Goal: Task Accomplishment & Management: Complete application form

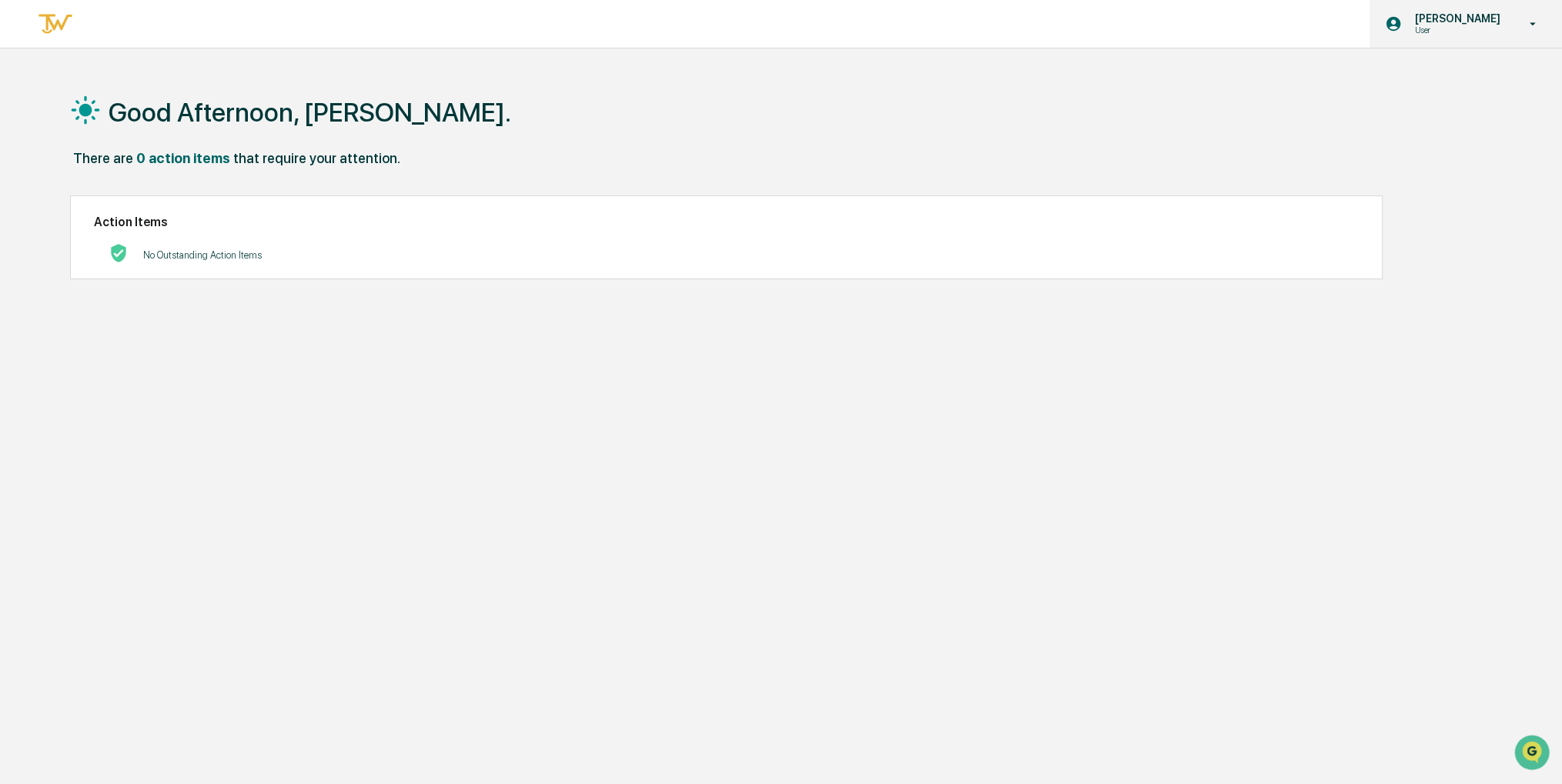
click at [1500, 8] on div "[PERSON_NAME] User" at bounding box center [1466, 24] width 193 height 48
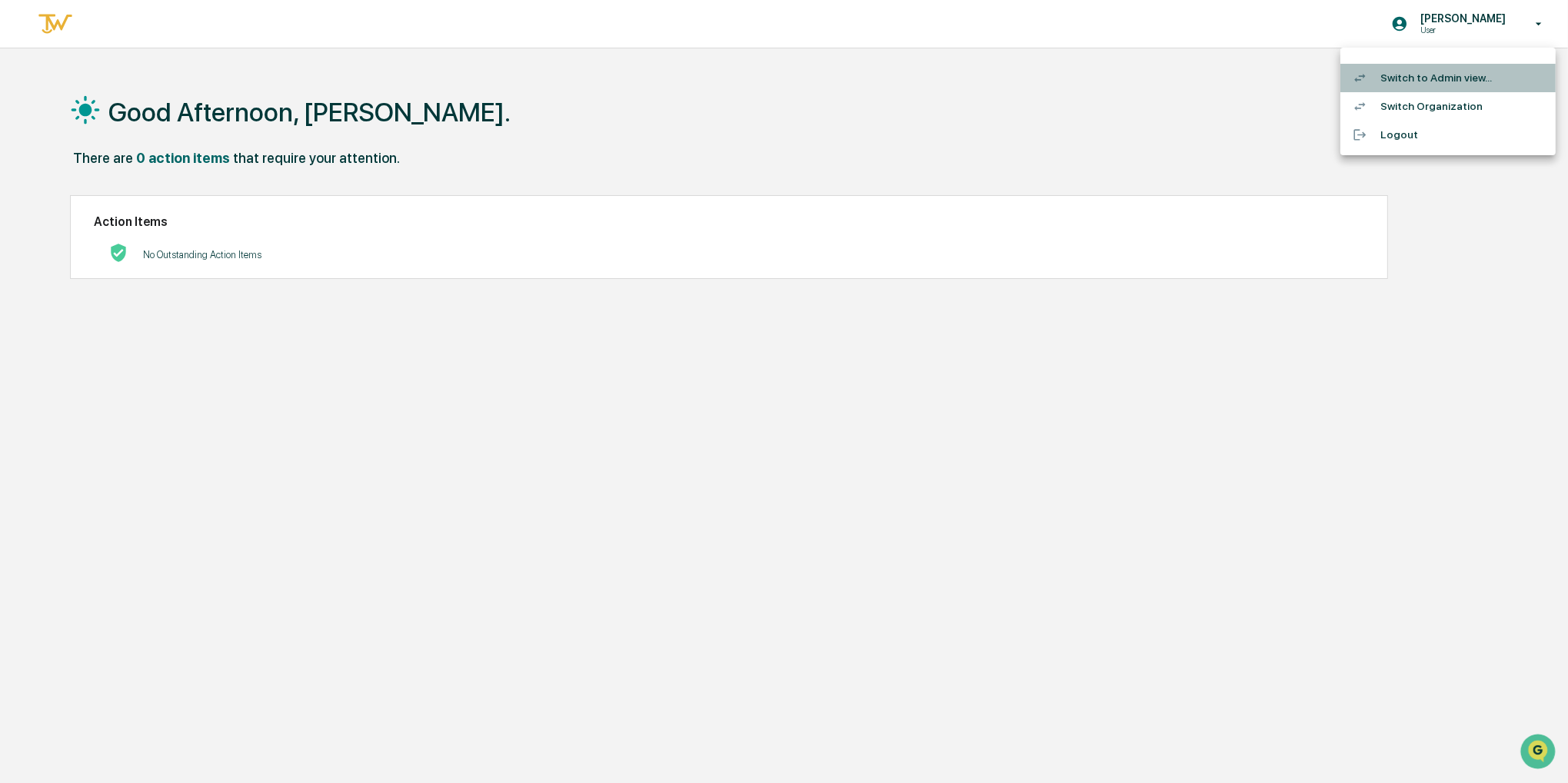
click at [1460, 80] on li "Switch to Admin view..." at bounding box center [1447, 78] width 215 height 29
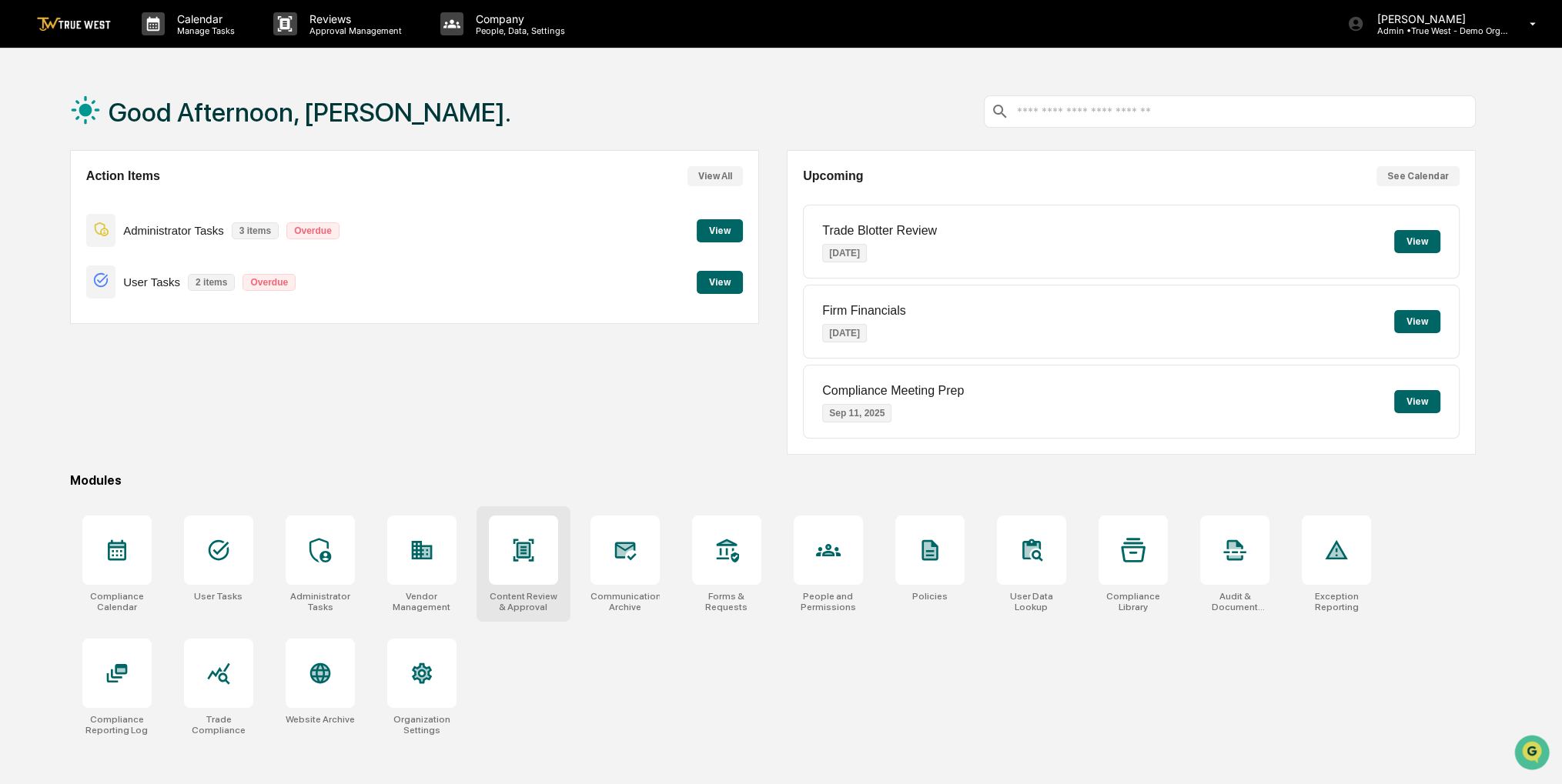
click at [543, 550] on div at bounding box center [523, 550] width 69 height 69
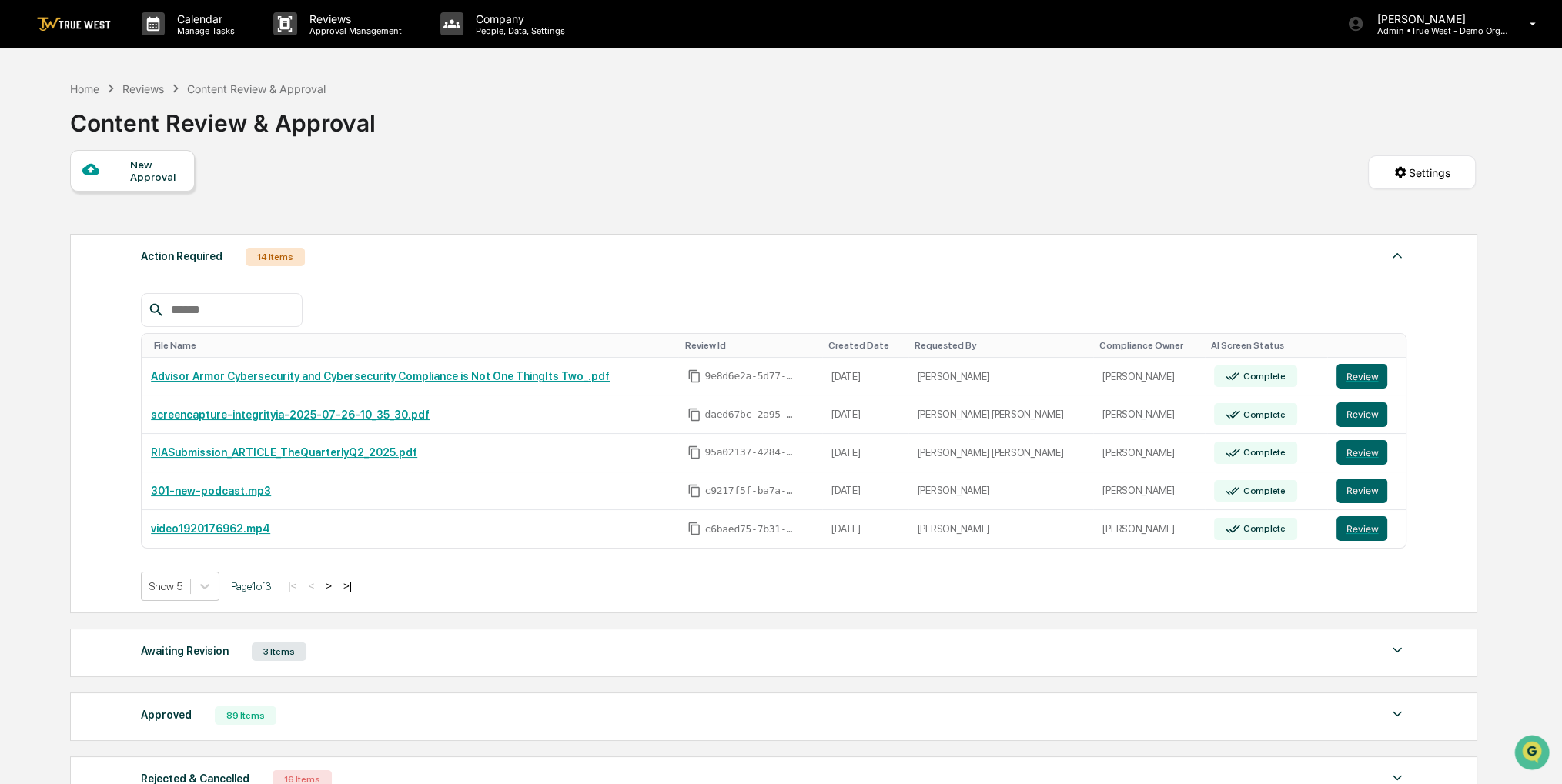
click at [170, 163] on div "New Approval" at bounding box center [156, 171] width 52 height 24
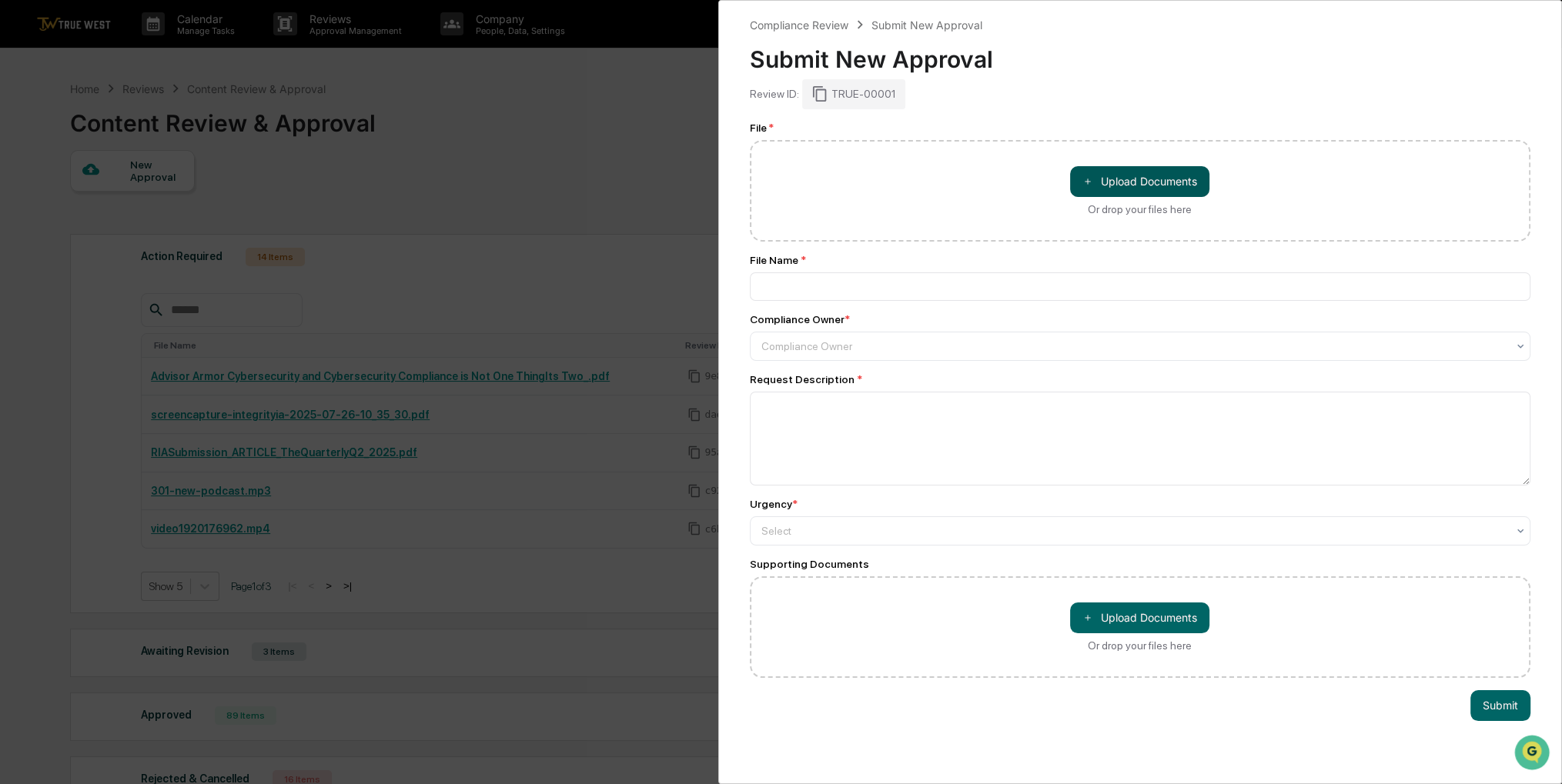
click at [1124, 176] on button "＋ Upload Documents" at bounding box center [1139, 181] width 139 height 31
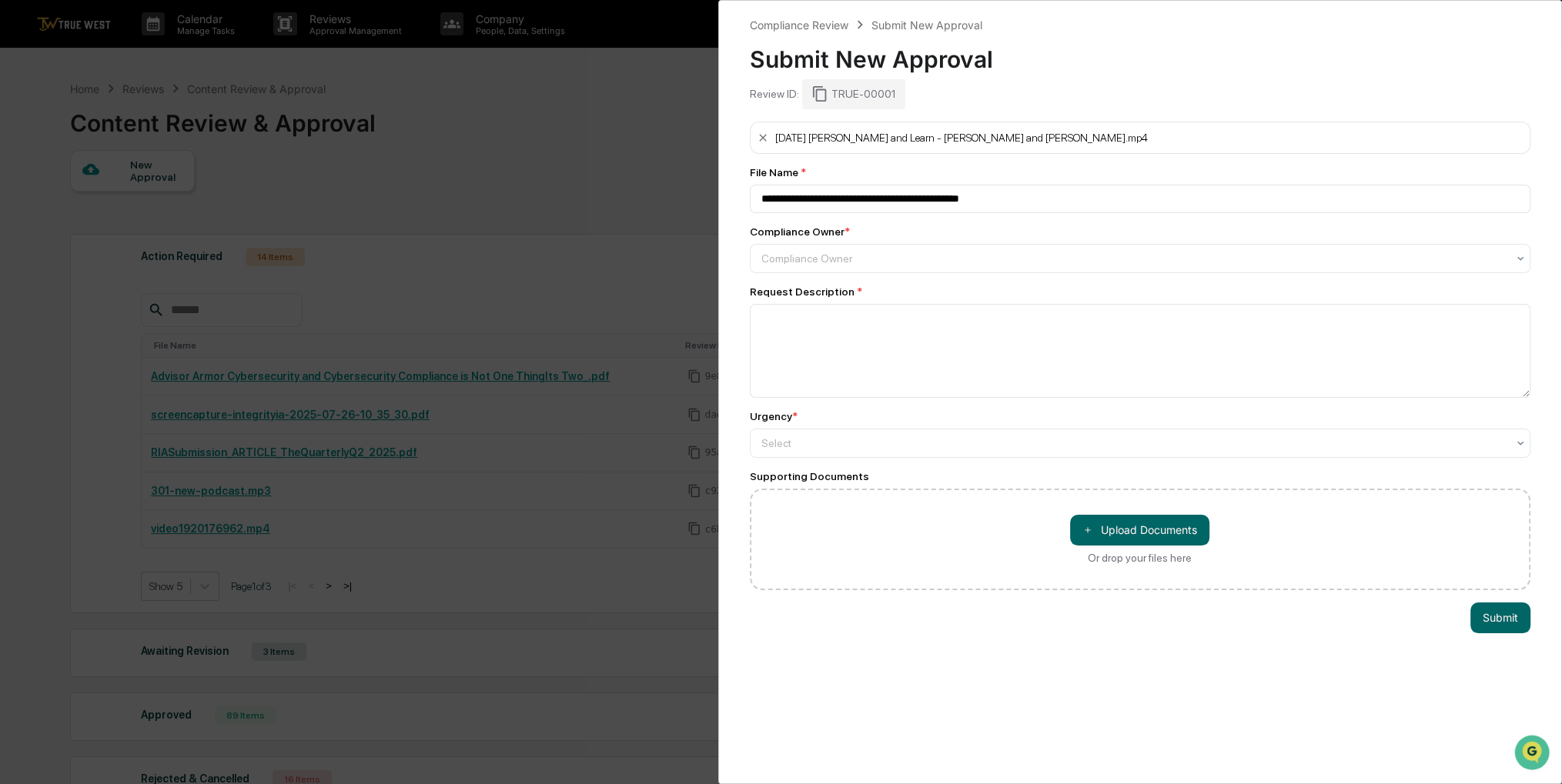
type input "**********"
click at [874, 261] on div at bounding box center [1134, 259] width 746 height 16
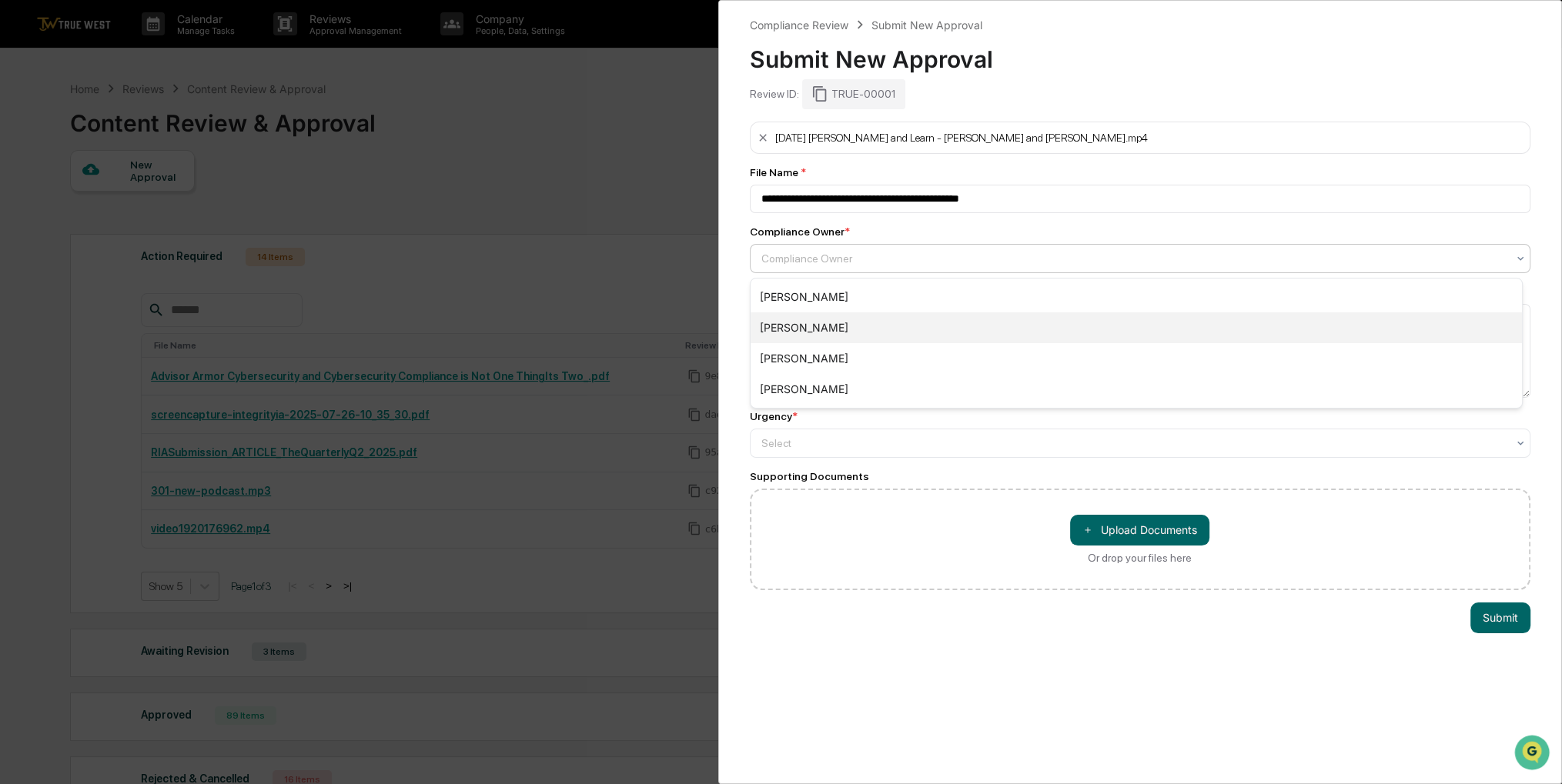
click at [864, 360] on div "[PERSON_NAME]" at bounding box center [1136, 358] width 771 height 31
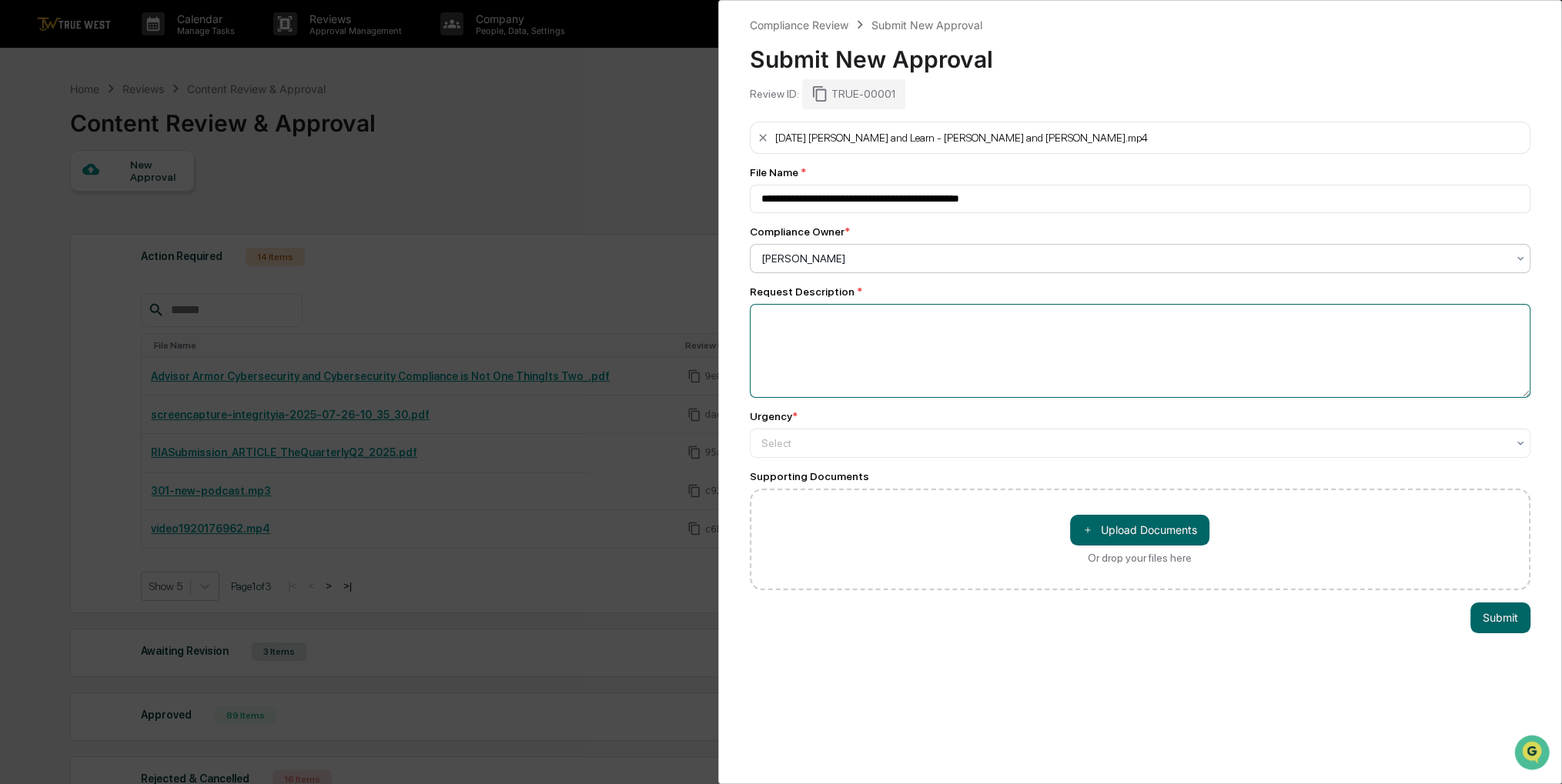
click at [886, 355] on textarea at bounding box center [1140, 350] width 781 height 94
type textarea "*****"
click at [890, 437] on div "Select" at bounding box center [1134, 442] width 761 height 22
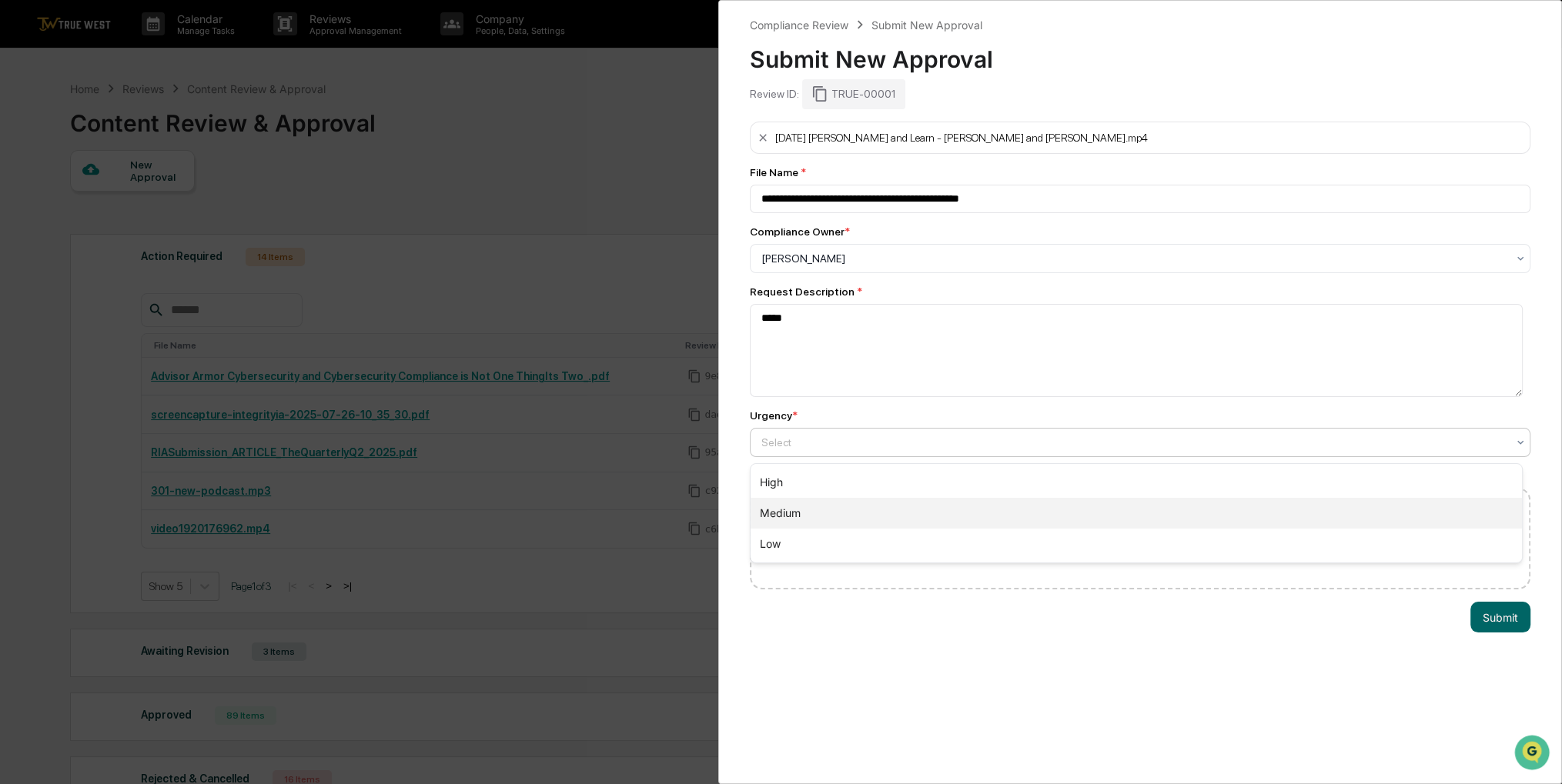
click at [844, 521] on div "Medium" at bounding box center [1136, 513] width 771 height 31
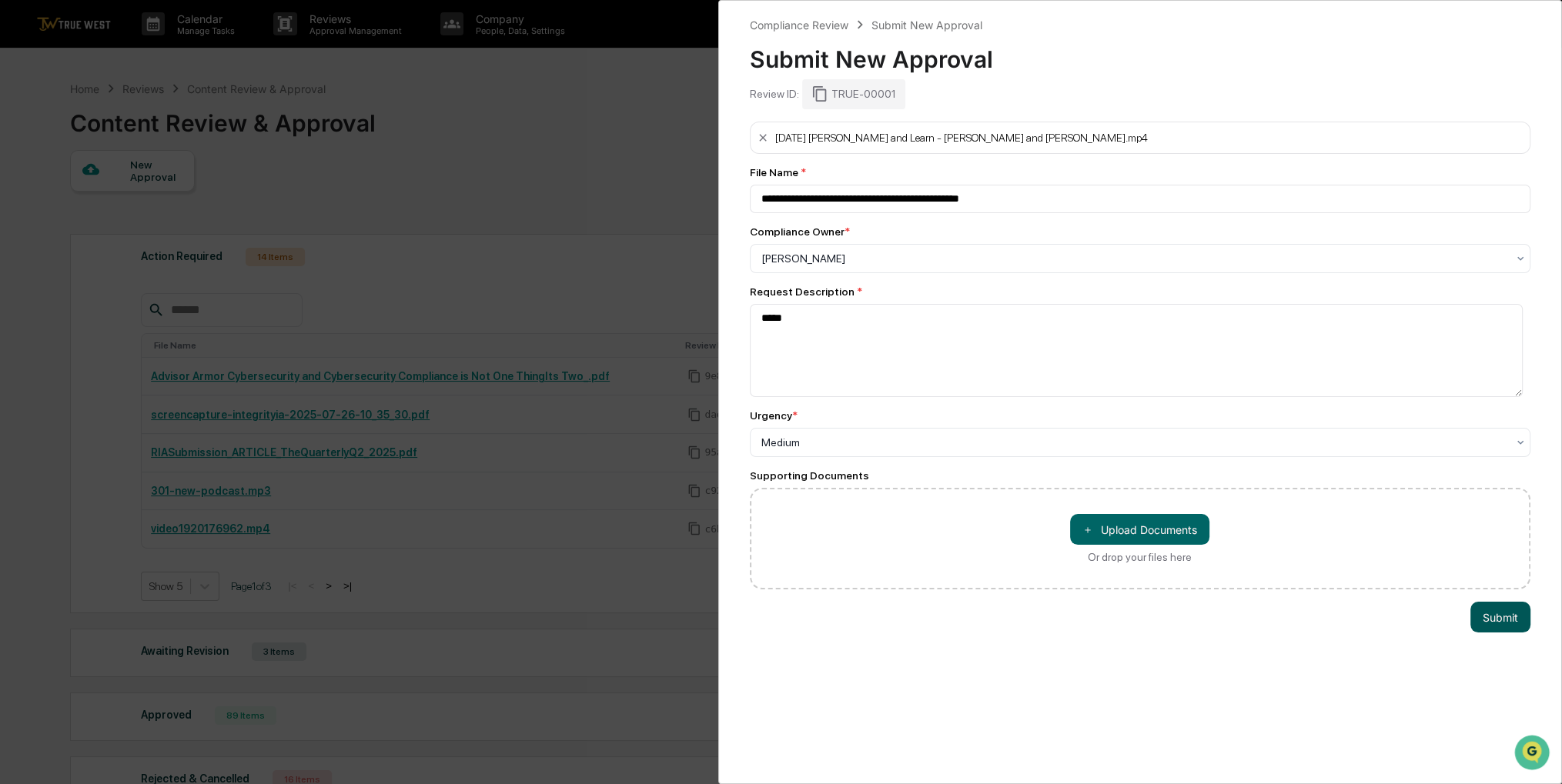
click at [1505, 616] on button "Submit" at bounding box center [1500, 617] width 60 height 31
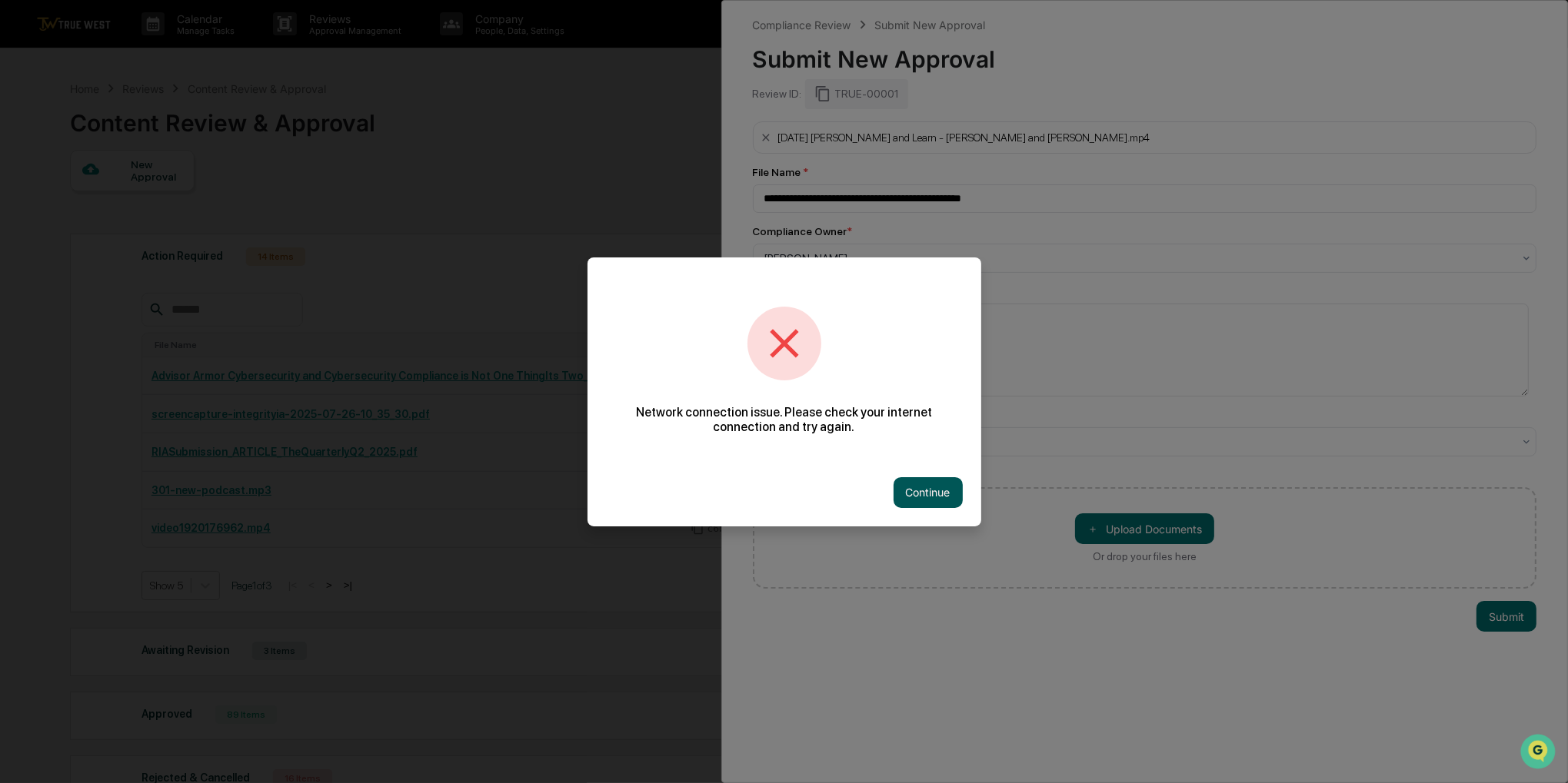
click at [932, 494] on button "Continue" at bounding box center [927, 492] width 69 height 31
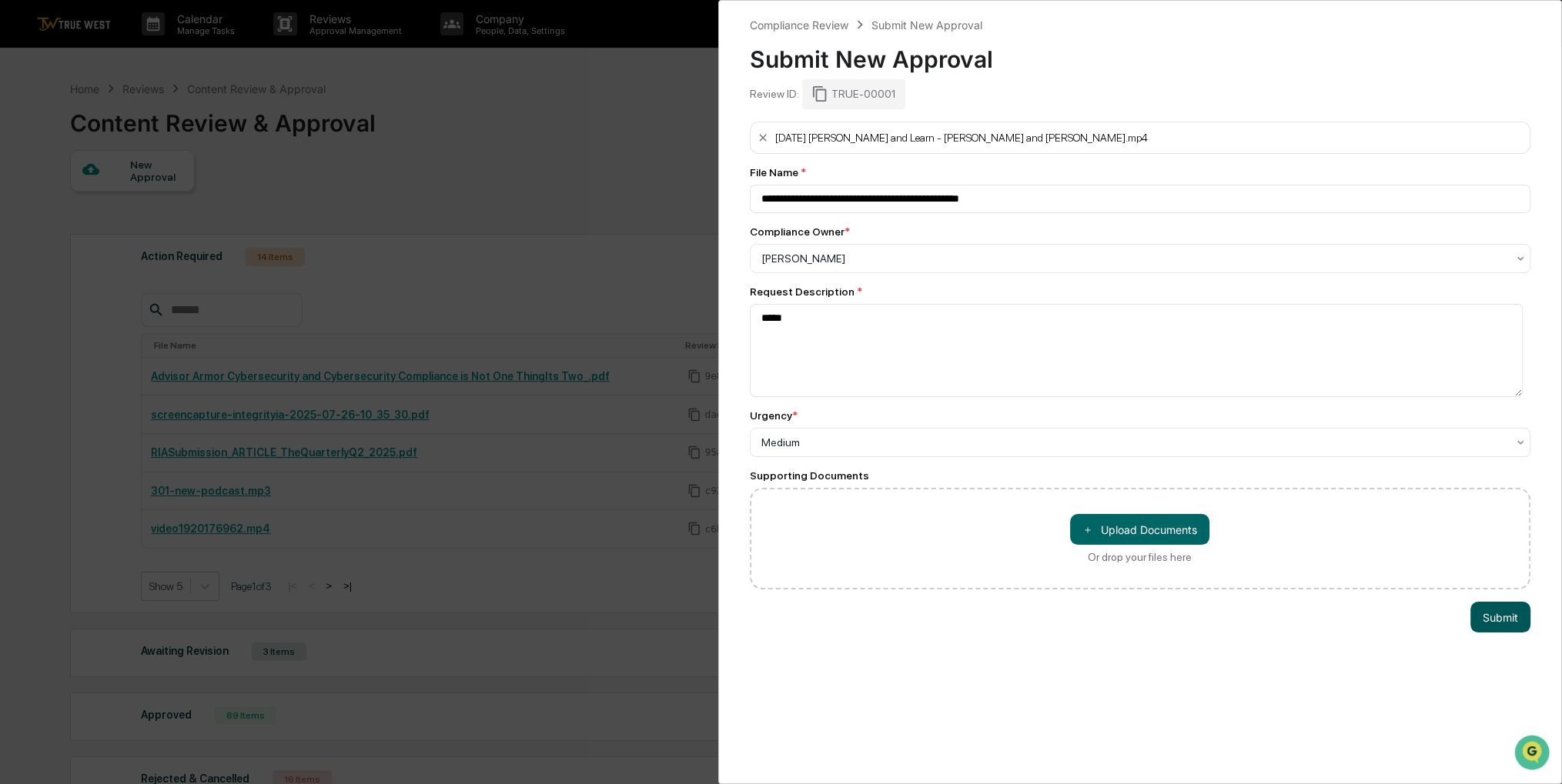
click at [1497, 627] on button "Submit" at bounding box center [1500, 617] width 60 height 31
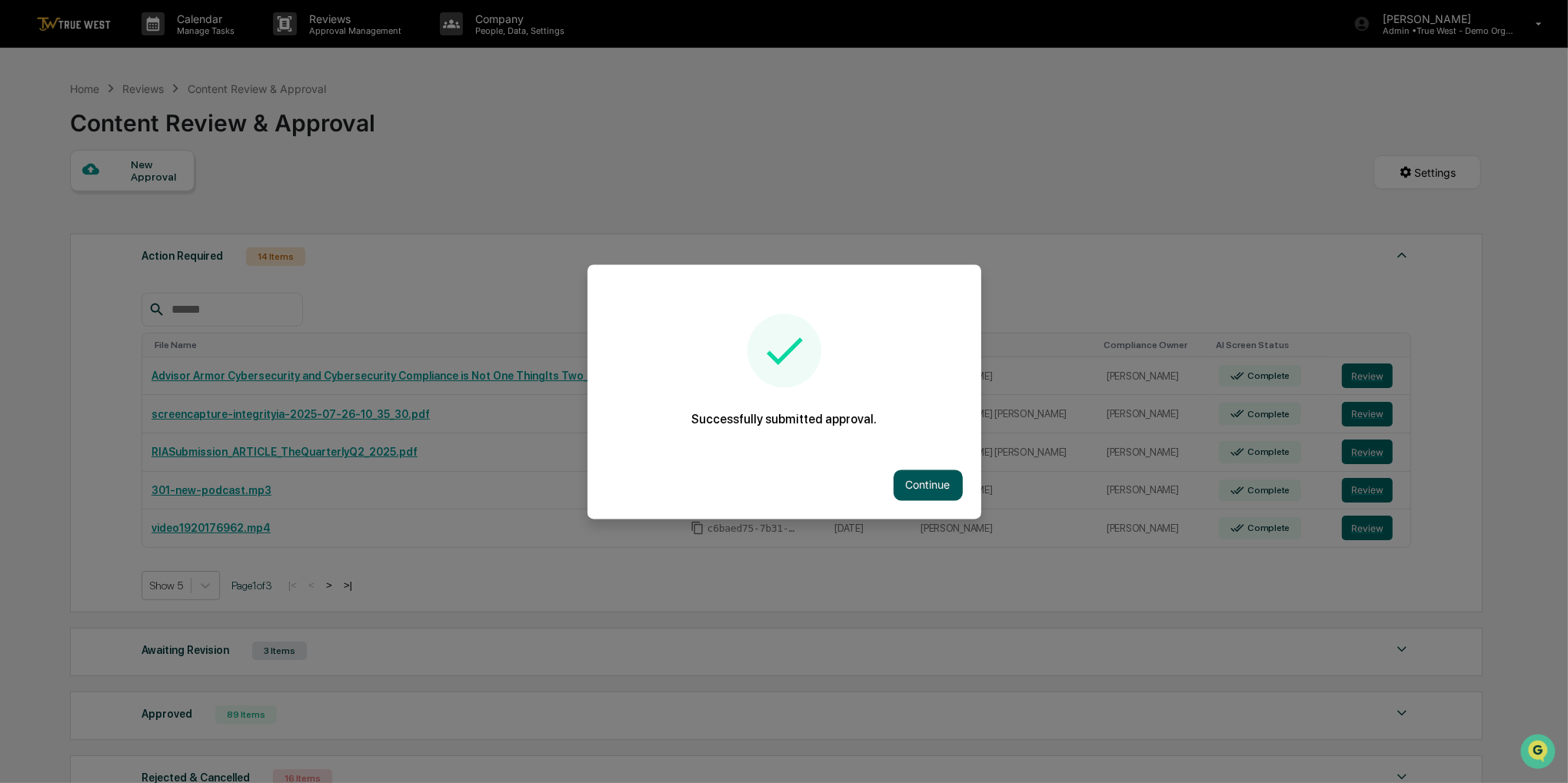
click at [911, 482] on button "Continue" at bounding box center [927, 484] width 69 height 31
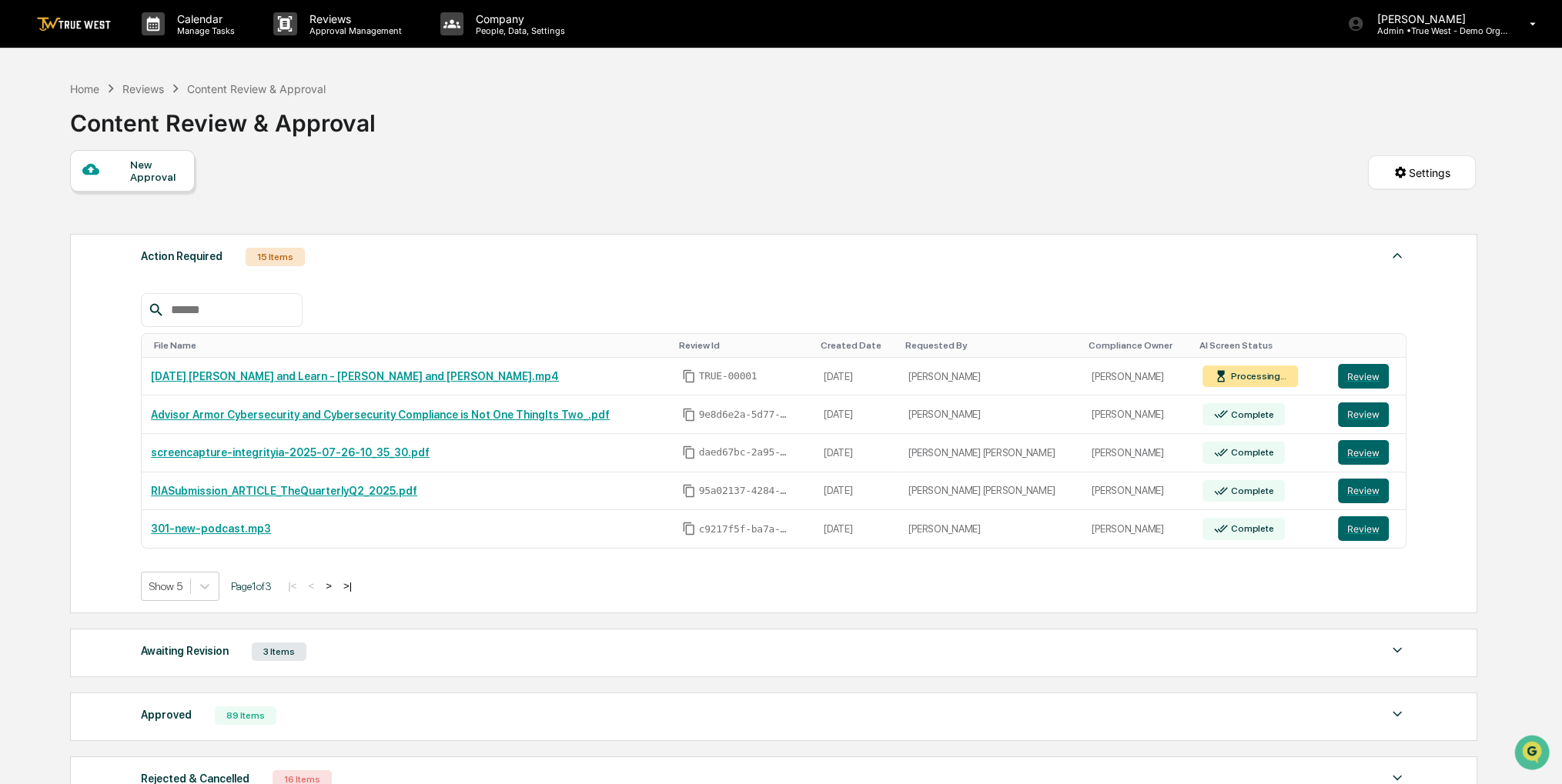
click at [67, 35] on link at bounding box center [83, 24] width 93 height 48
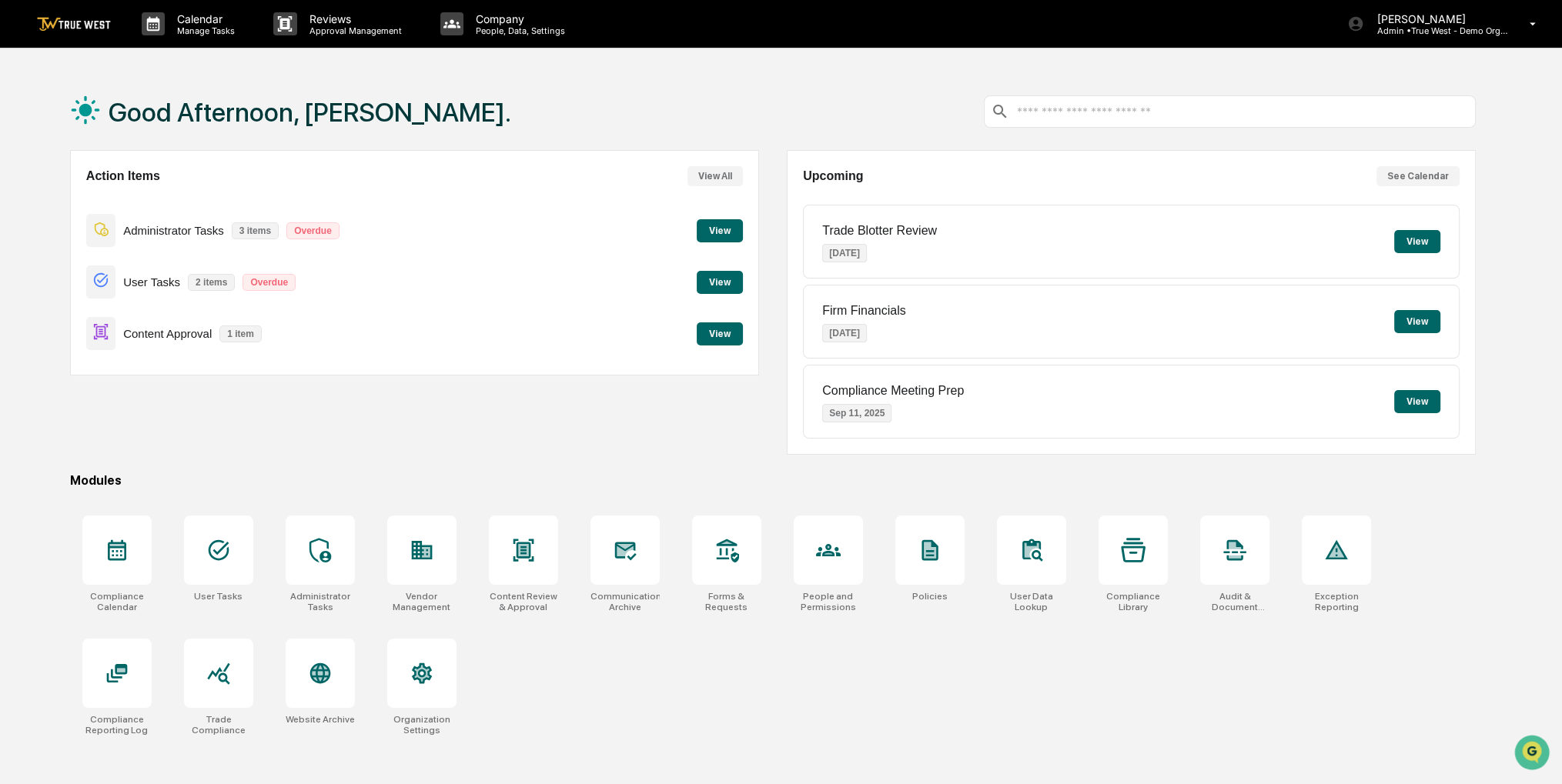
click at [712, 332] on button "View" at bounding box center [719, 334] width 46 height 23
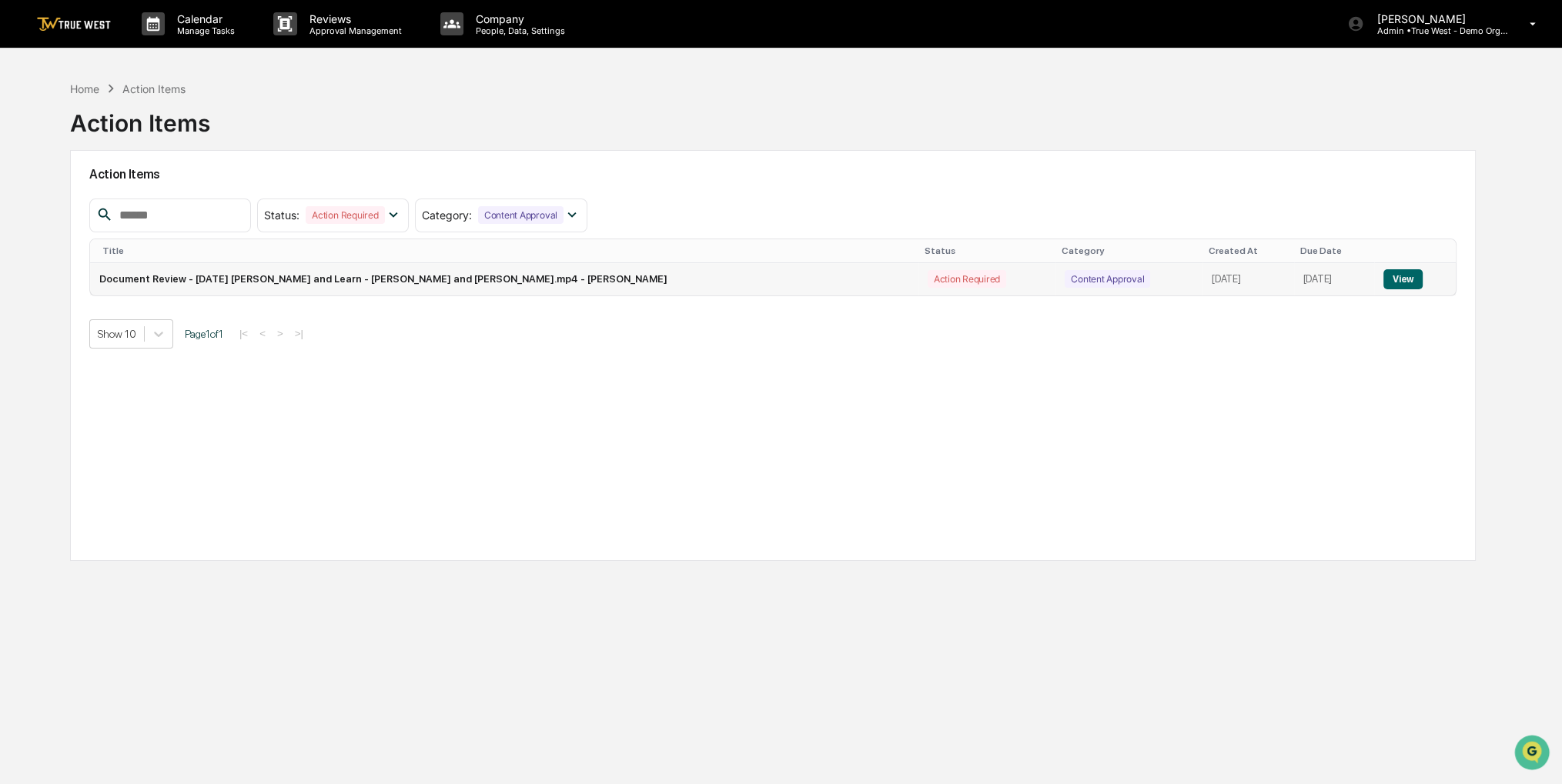
click at [1383, 284] on button "View" at bounding box center [1403, 279] width 39 height 20
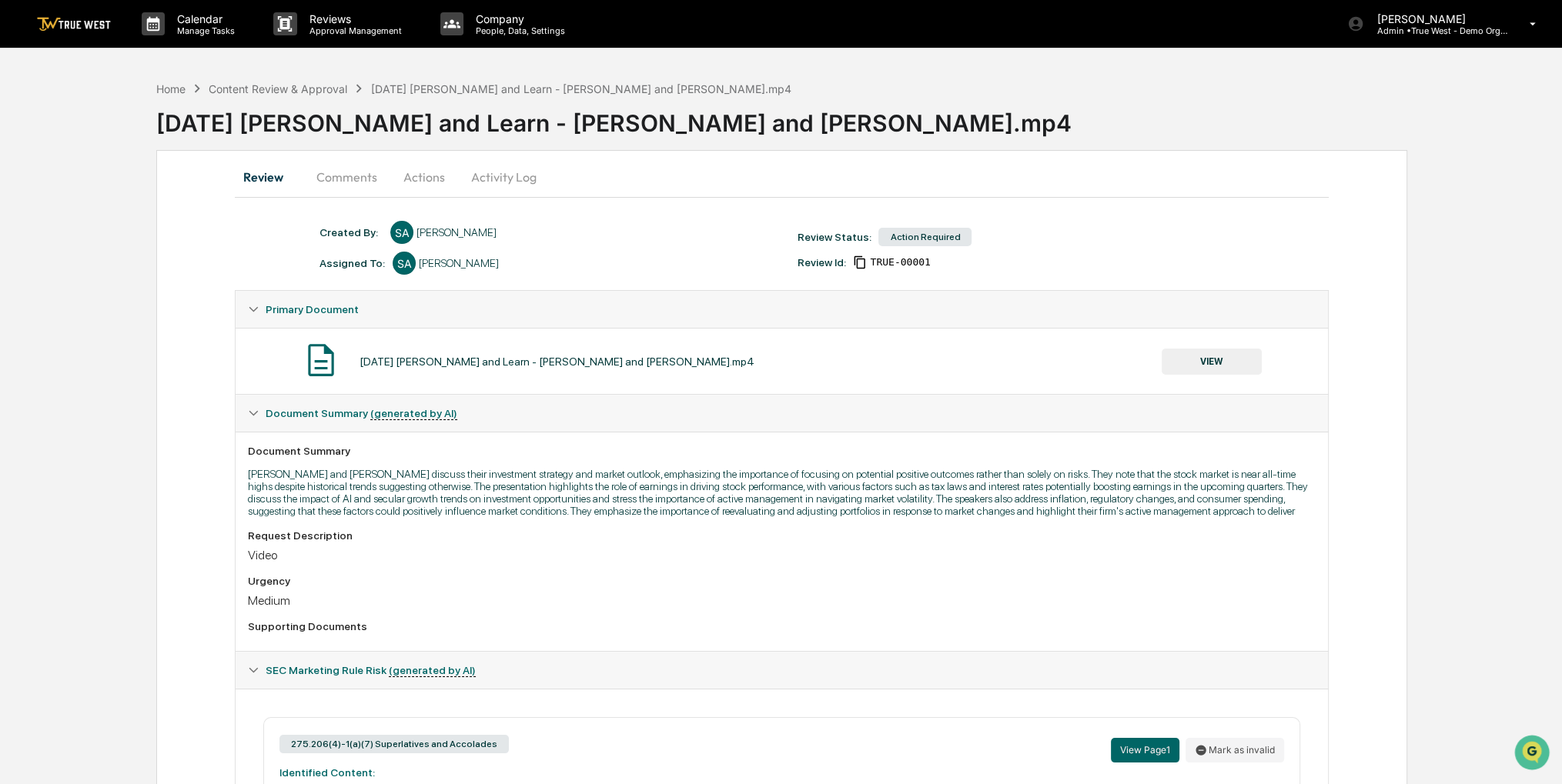
drag, startPoint x: 1222, startPoint y: 113, endPoint x: 1124, endPoint y: 109, distance: 98.1
click at [1124, 109] on div "9-9-2025 Lunch and Learn - Chris and Charles_vM.mp4" at bounding box center [859, 117] width 1405 height 40
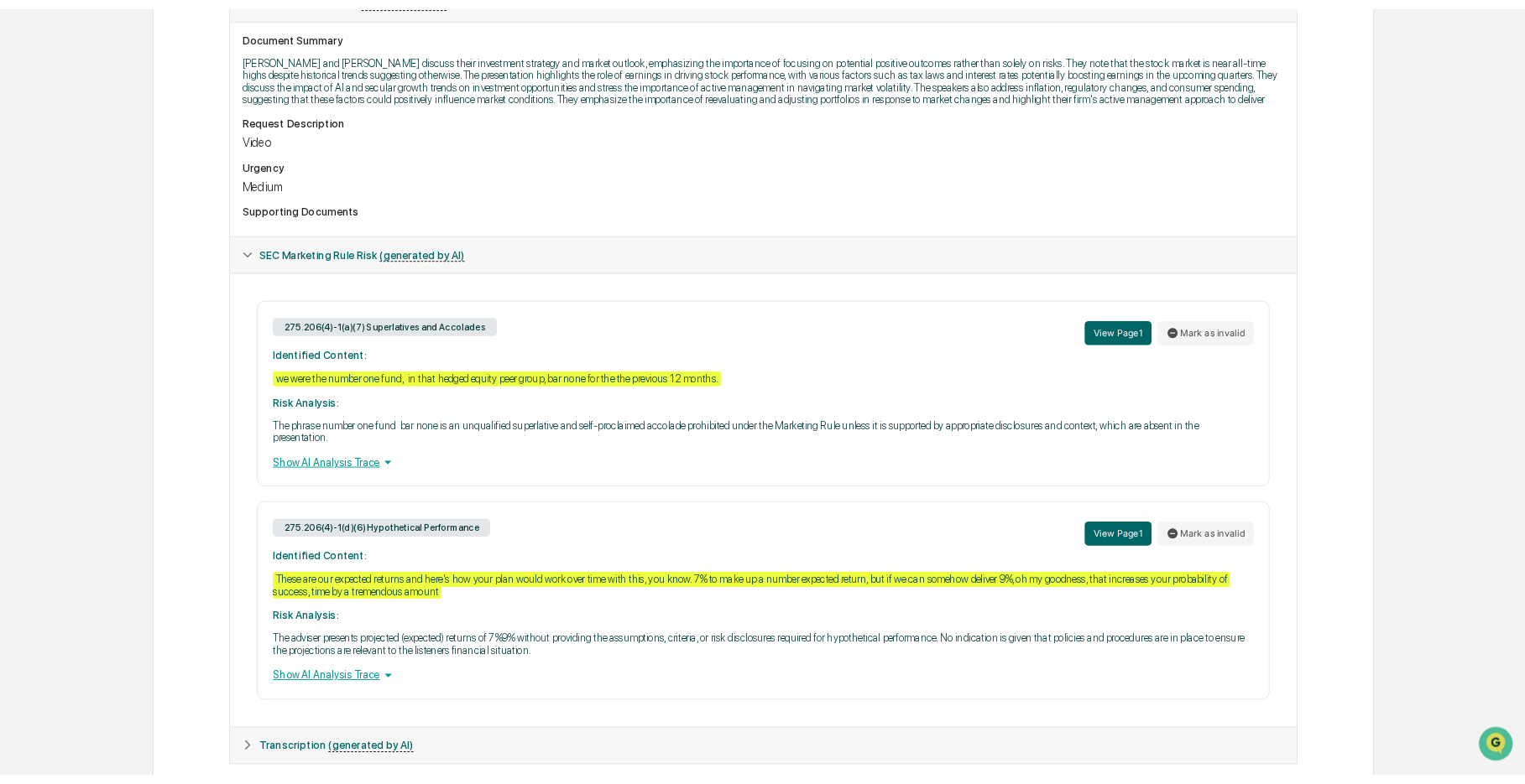
scroll to position [500, 0]
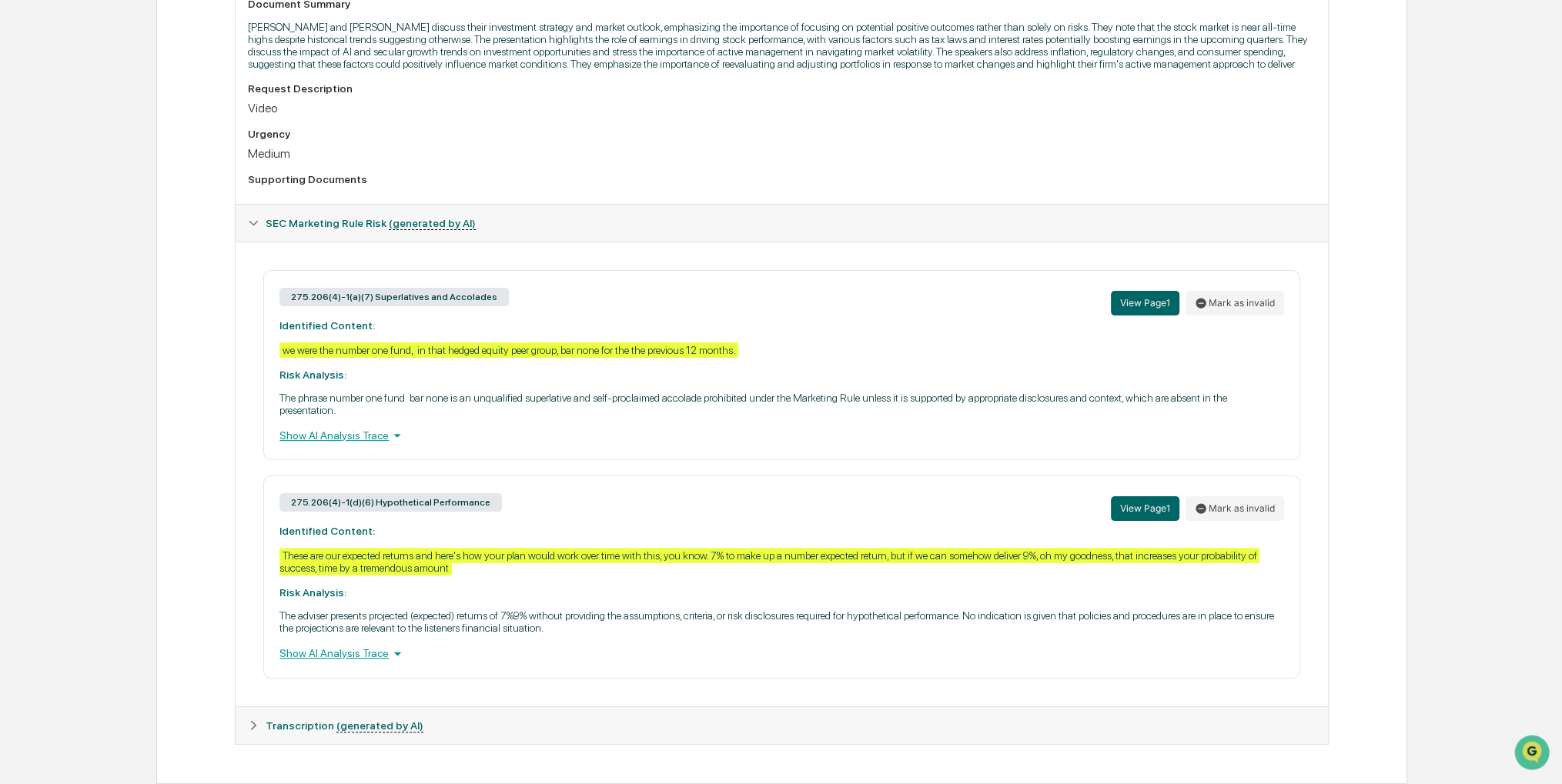
drag, startPoint x: 147, startPoint y: 430, endPoint x: 120, endPoint y: 409, distance: 34.2
click at [120, 409] on div "Home Content Review & Approval 9-9-2025 Lunch and Learn - Chris and Charles_vM.…" at bounding box center [781, 205] width 1562 height 1158
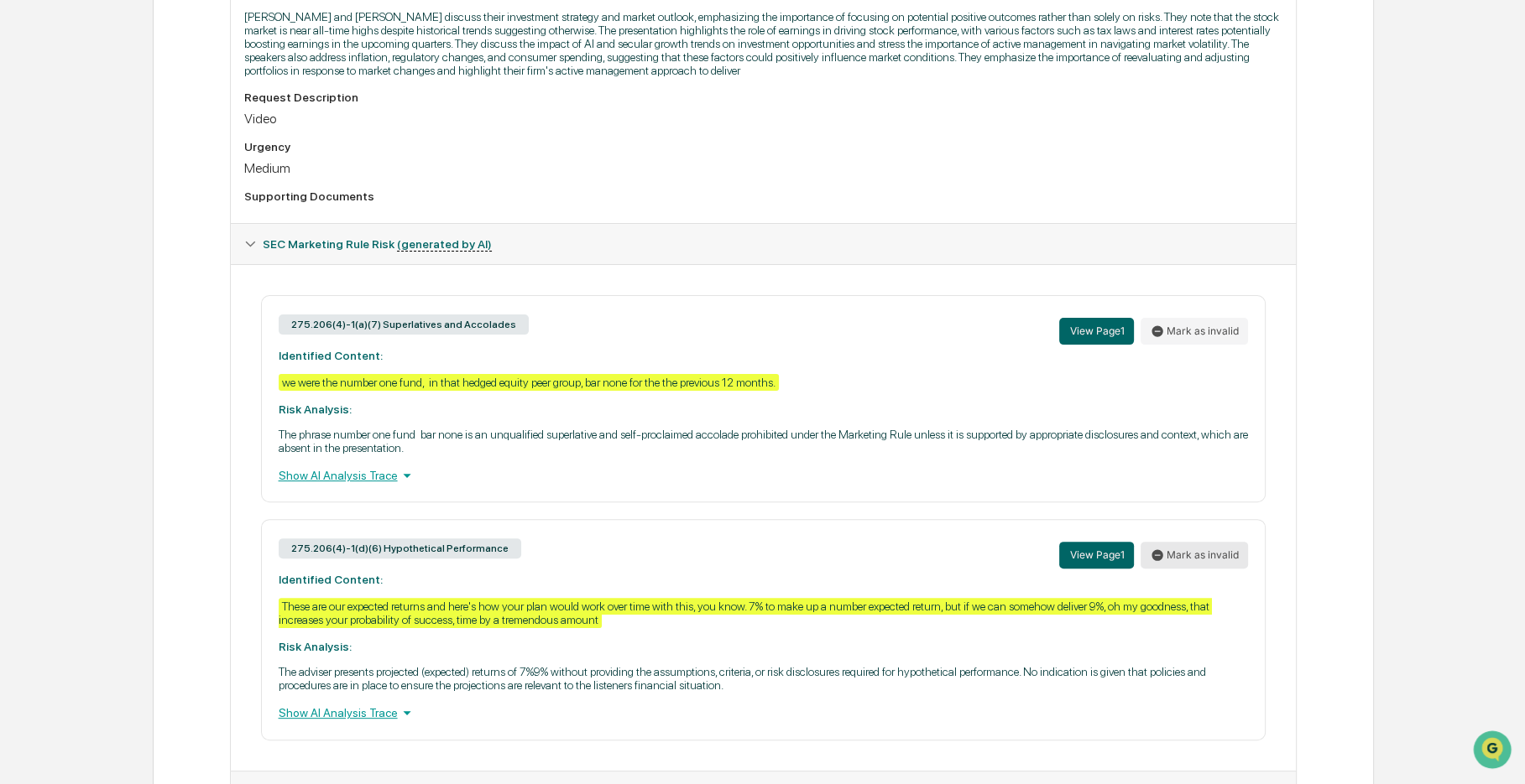
click at [1194, 552] on button "Mark as invalid" at bounding box center [1194, 555] width 108 height 27
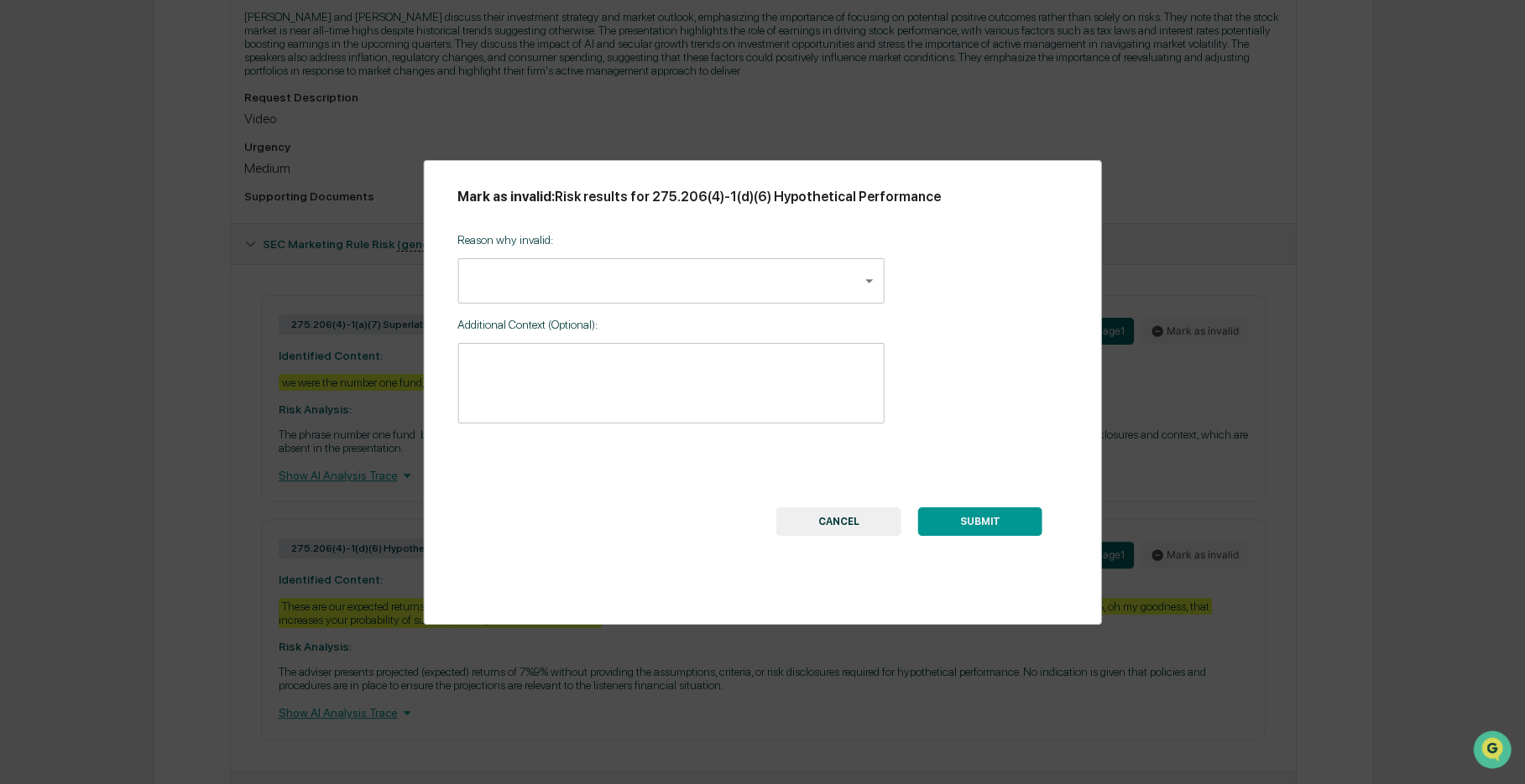
click at [582, 281] on body "Calendar Manage Tasks Reviews Approval Management Company People, Data, Setting…" at bounding box center [762, 177] width 1525 height 1355
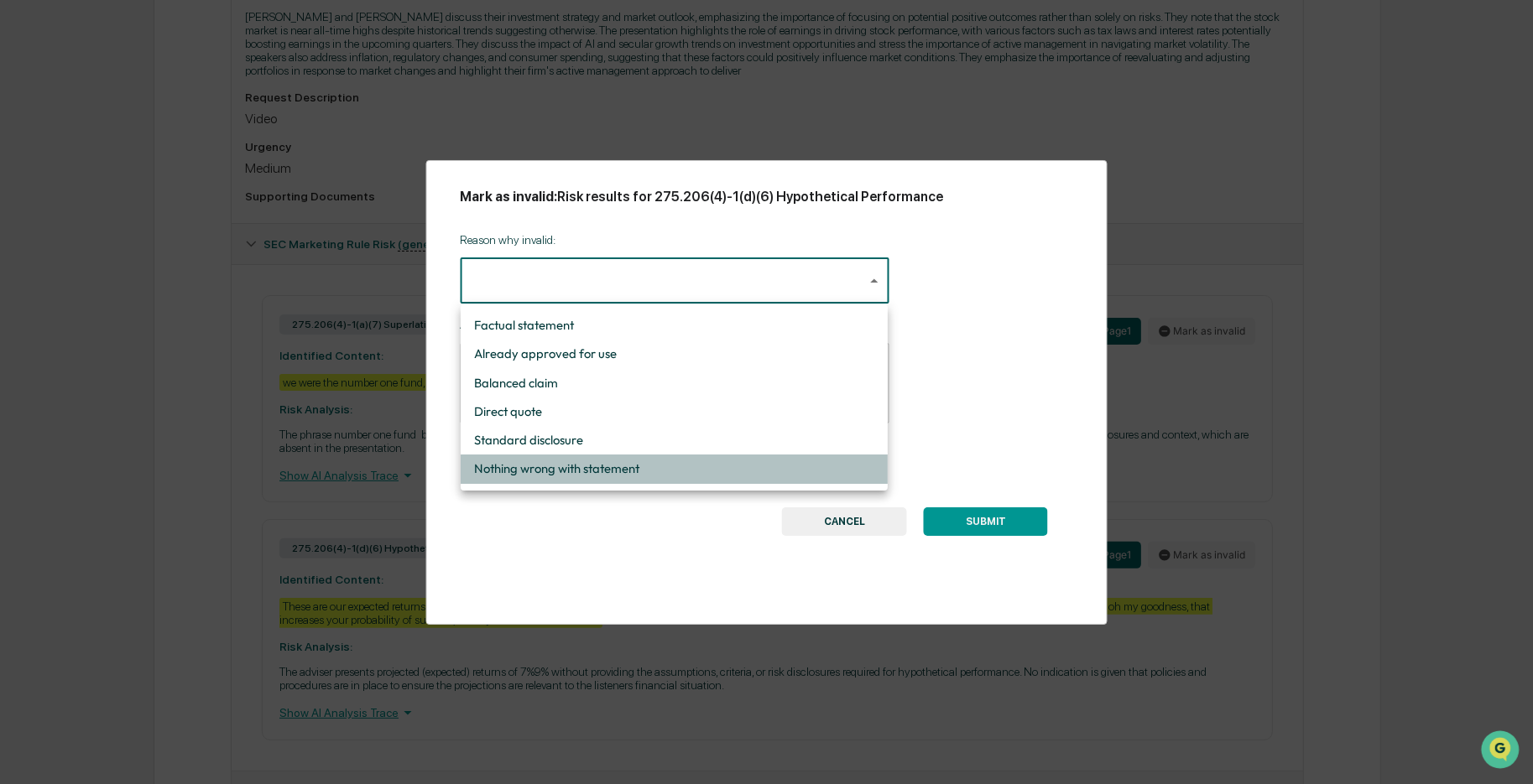
click at [597, 478] on li "Nothing wrong with statement" at bounding box center [674, 469] width 427 height 29
type input "**********"
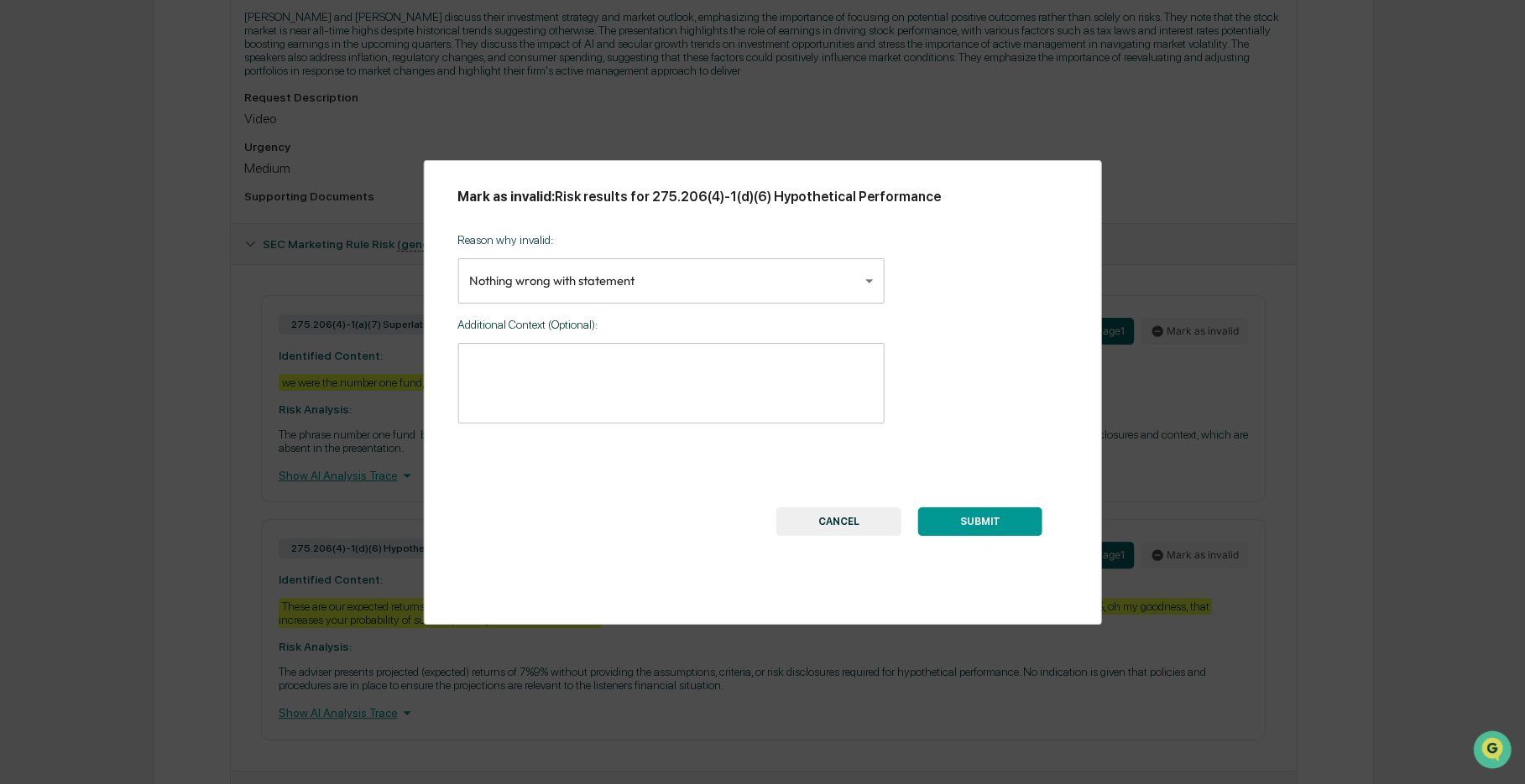
click at [980, 516] on button "SUBMIT" at bounding box center [980, 522] width 124 height 29
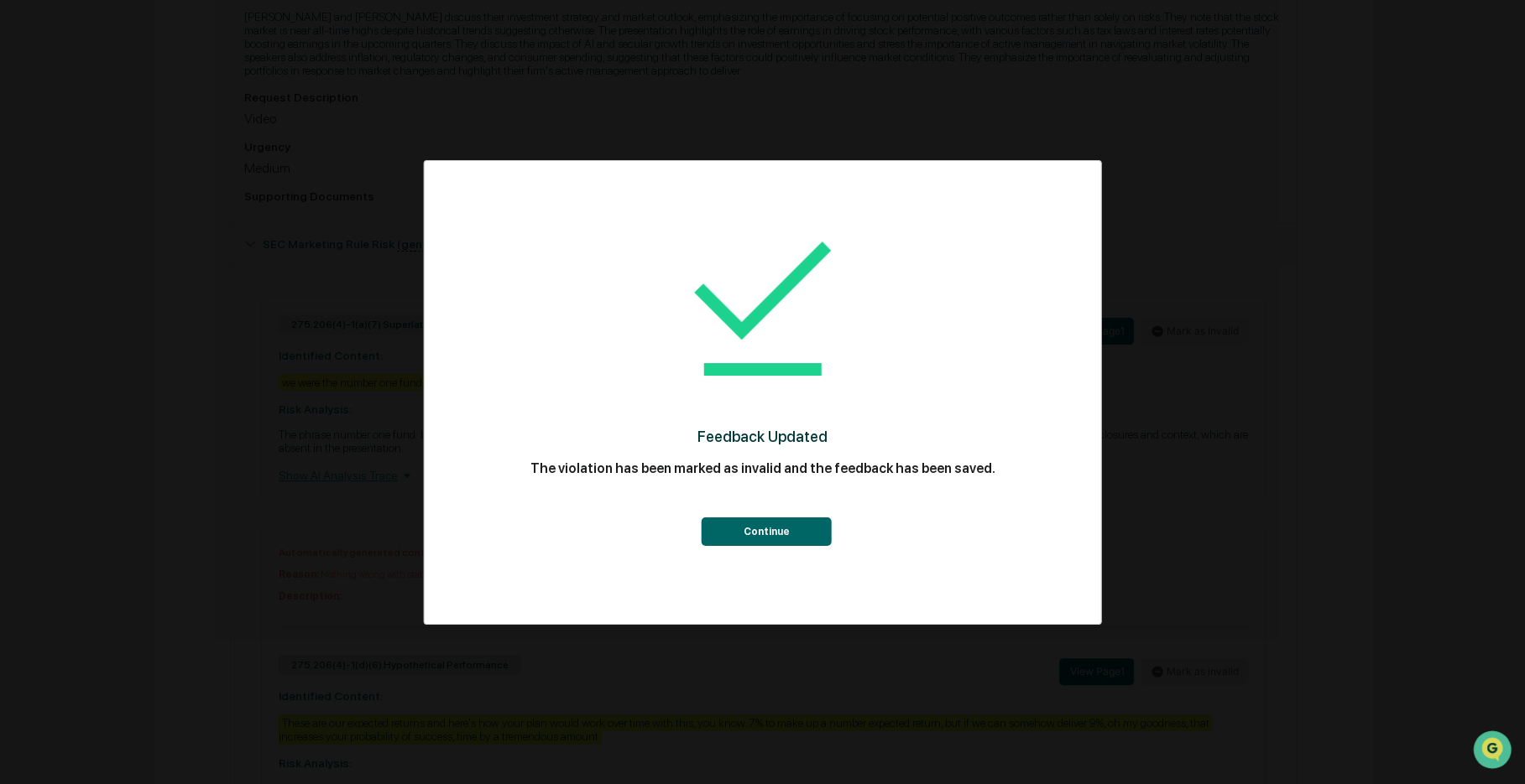
click at [823, 534] on button "Continue" at bounding box center [766, 532] width 130 height 29
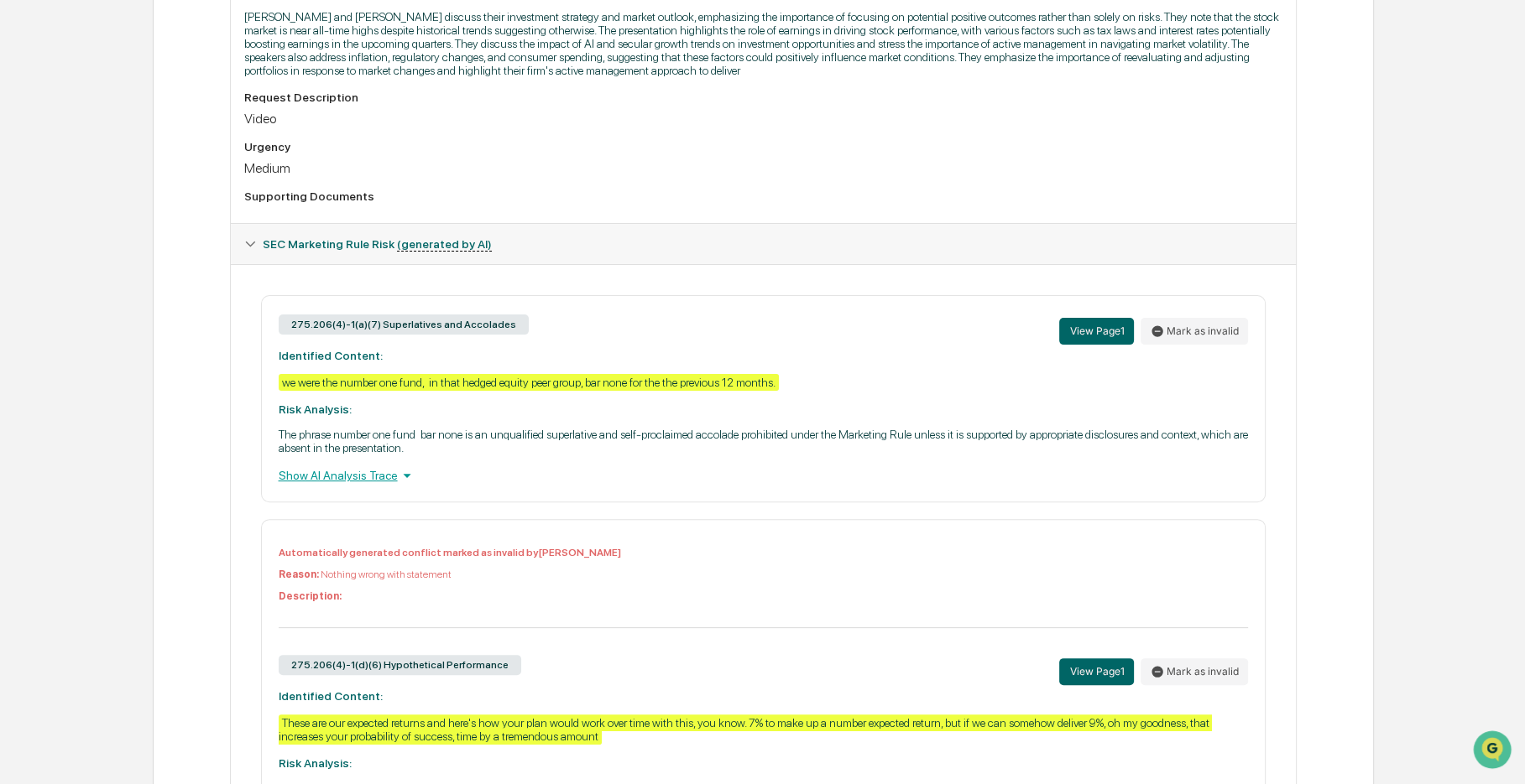
drag, startPoint x: 204, startPoint y: 390, endPoint x: 150, endPoint y: 376, distance: 55.8
click at [150, 376] on div "Home Content Review & Approval 9-9-2025 Lunch and Learn - Chris and Charles_vM.…" at bounding box center [762, 276] width 1525 height 1393
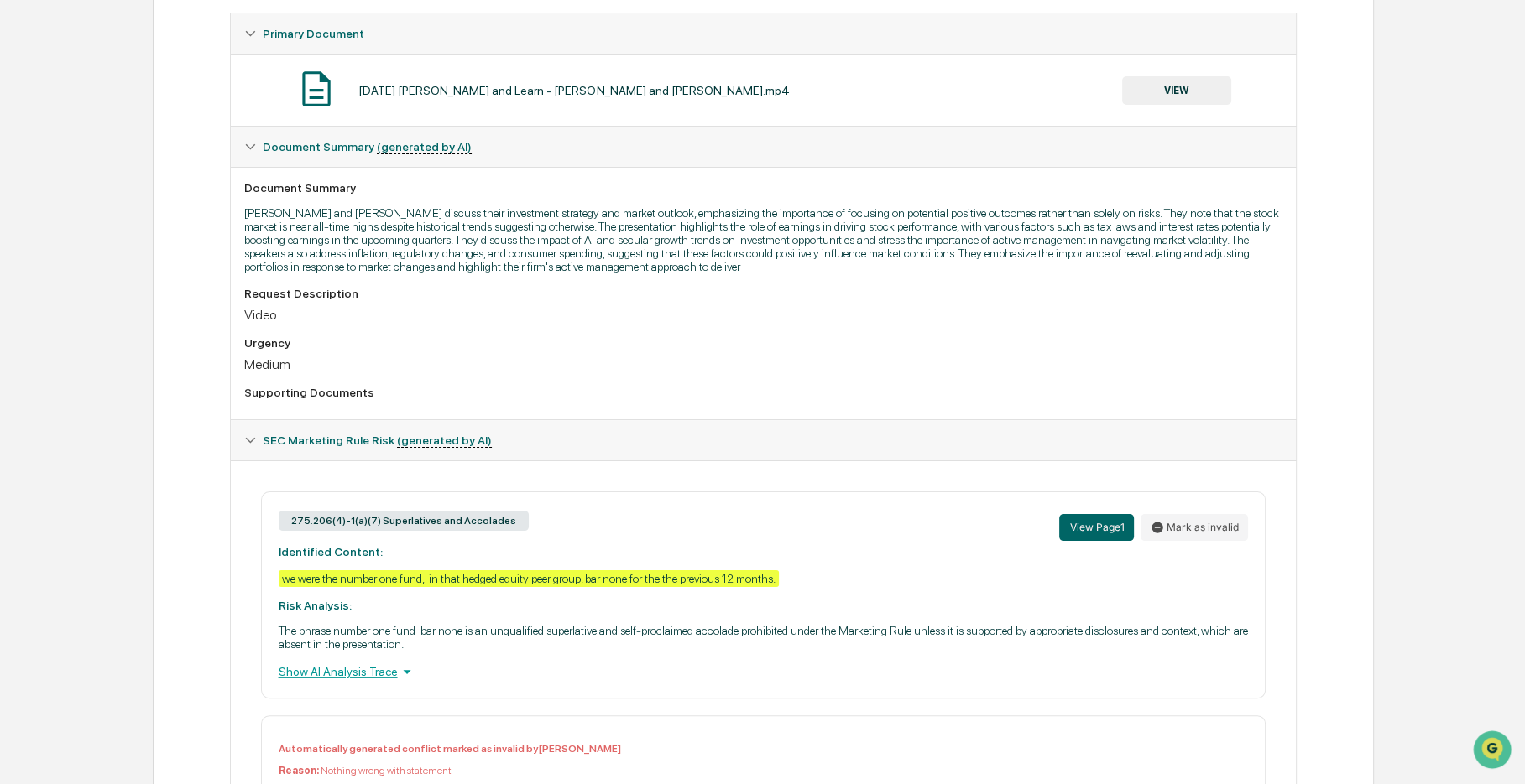
scroll to position [164, 0]
